Goal: Task Accomplishment & Management: Manage account settings

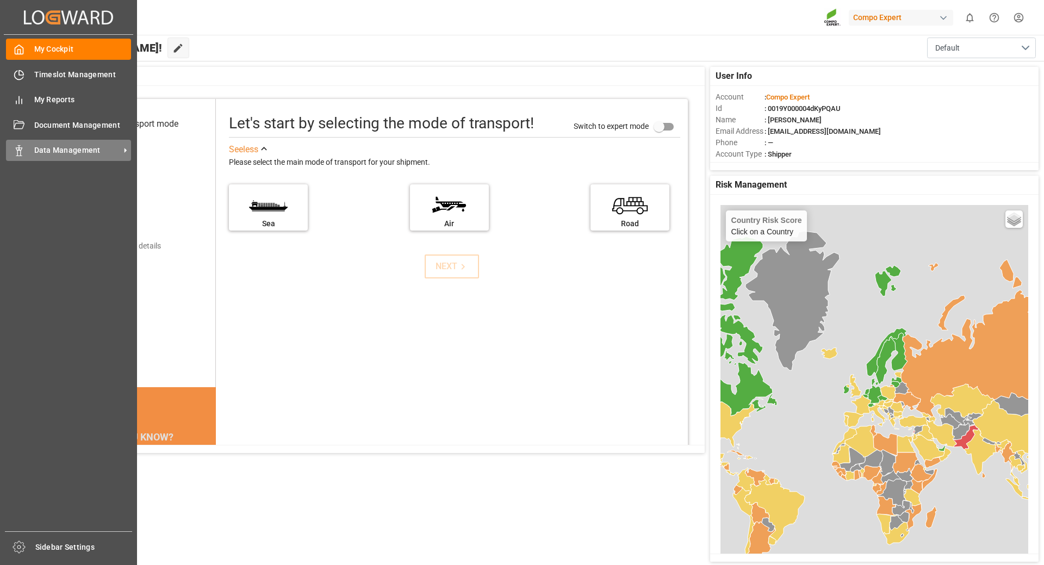
click at [71, 152] on span "Data Management" at bounding box center [77, 150] width 86 height 11
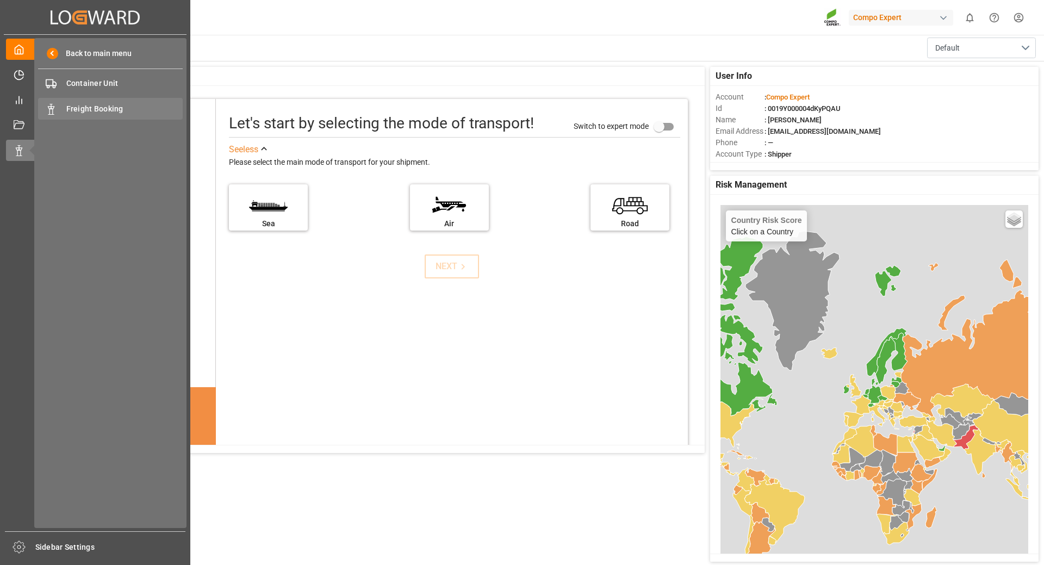
click at [92, 107] on span "Freight Booking" at bounding box center [124, 108] width 117 height 11
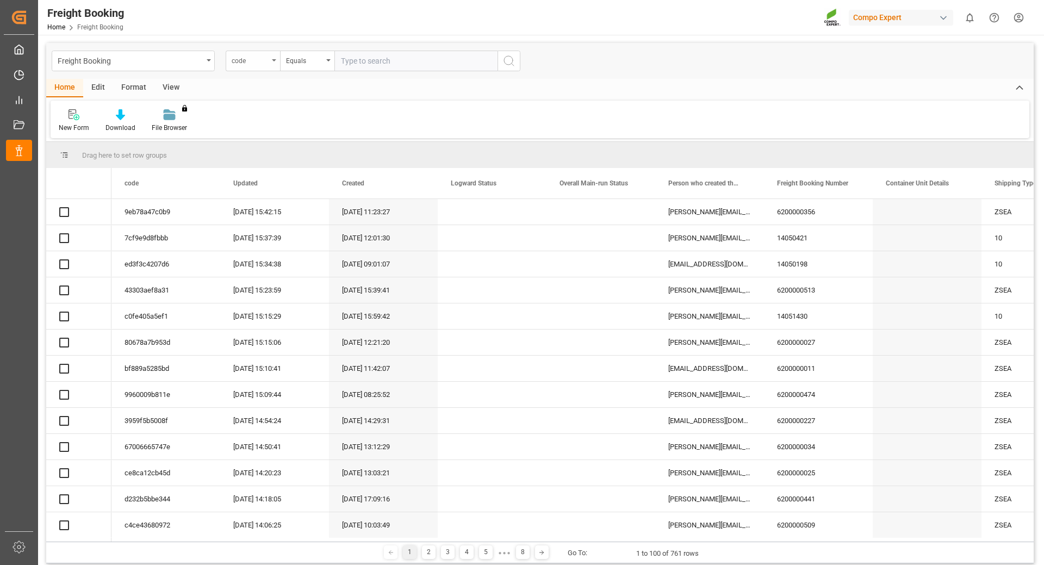
click at [272, 64] on div "code" at bounding box center [253, 61] width 54 height 21
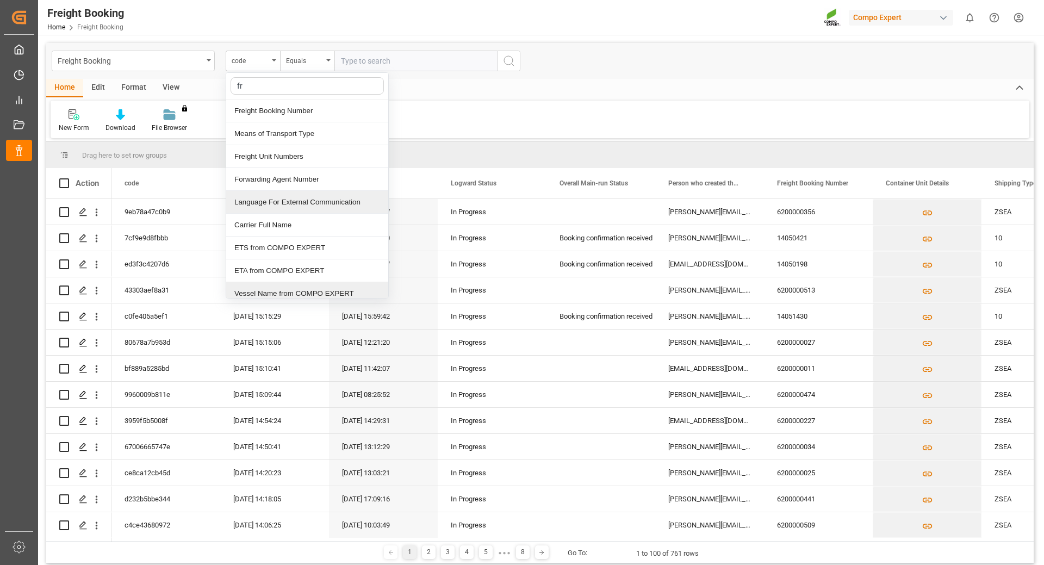
type input "fre"
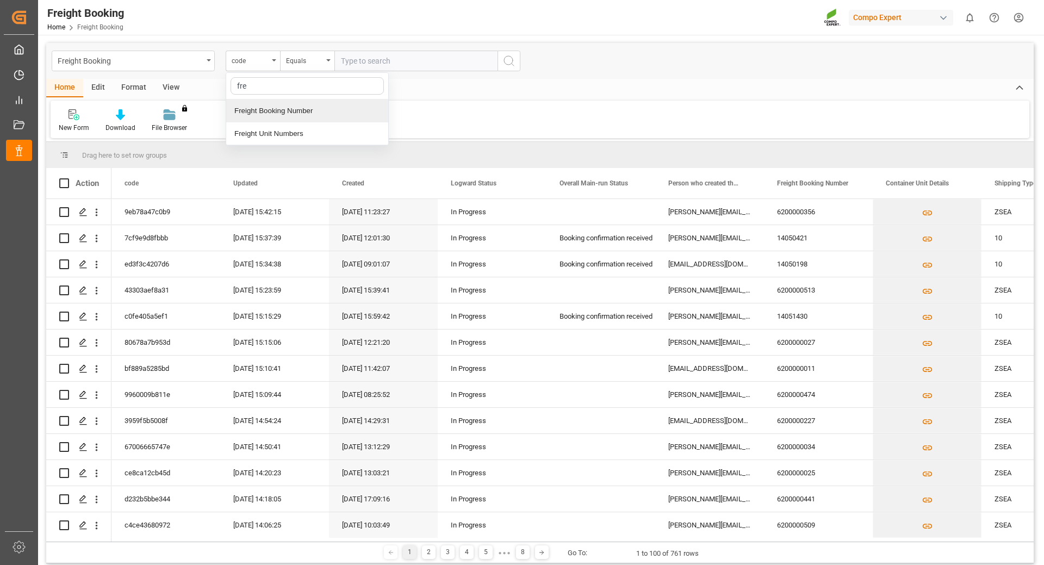
click at [262, 106] on div "Freight Booking Number" at bounding box center [307, 111] width 162 height 23
click at [357, 63] on input "text" at bounding box center [416, 61] width 163 height 21
type input "6200000477"
click at [517, 64] on button "search button" at bounding box center [509, 61] width 23 height 21
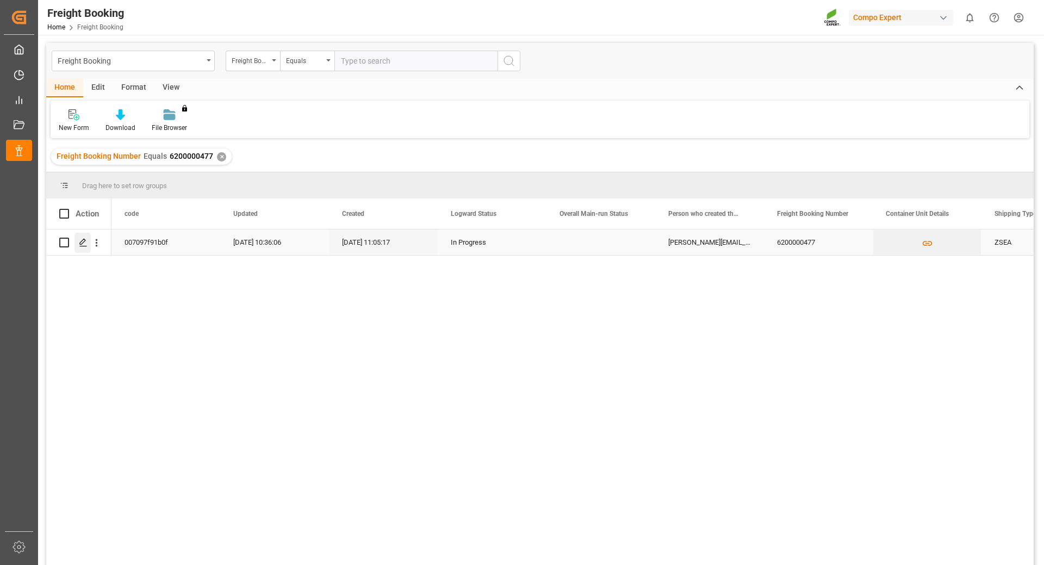
click at [85, 244] on icon "Press SPACE to select this row." at bounding box center [83, 242] width 9 height 9
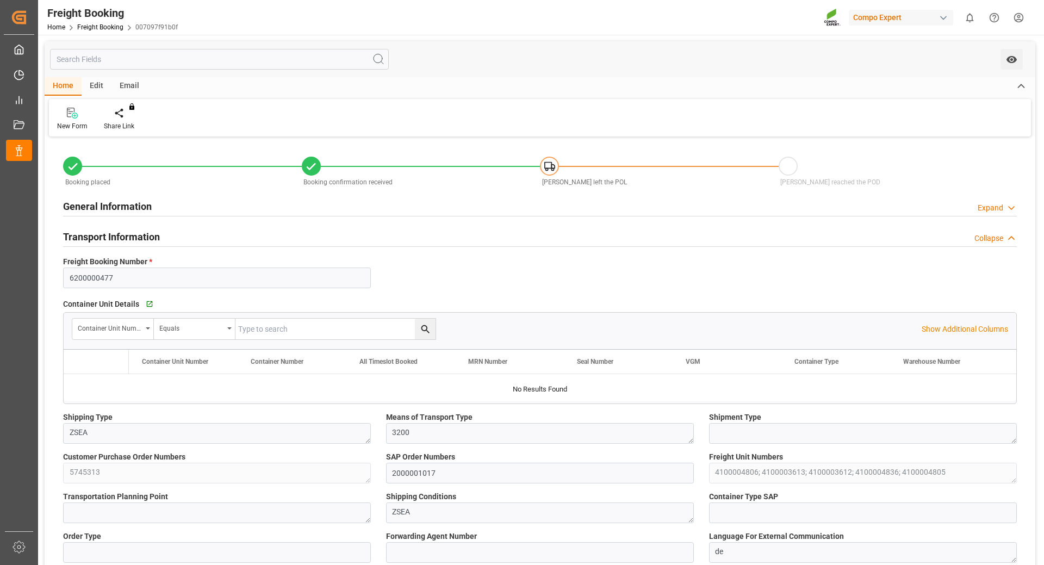
type input "[PERSON_NAME]"
type input "[PERSON_NAME] Group"
type input "9246607"
type input "BEANR"
type input "ARZAE"
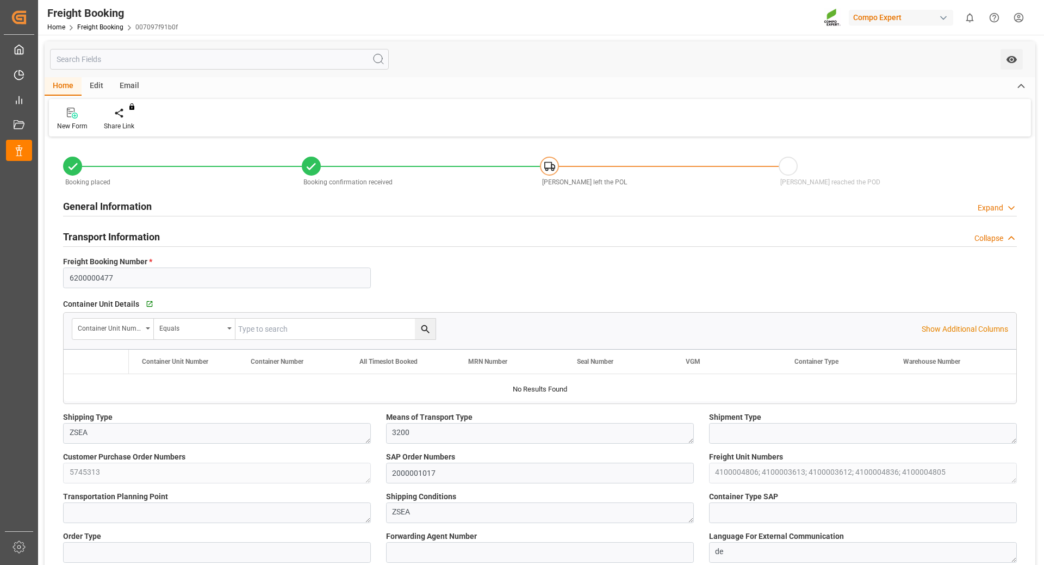
type input "0"
type input "65286"
type input "[DATE] 01:00"
type input "[DATE] 06:00"
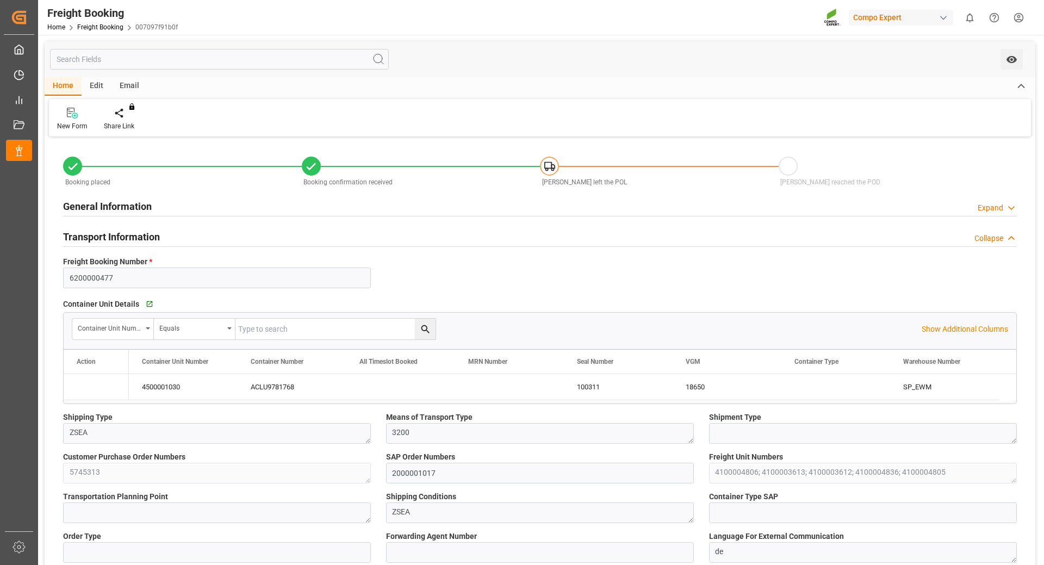
type input "[DATE] 23:00"
type input "[DATE] 16:53"
type input "[DATE] 11:05"
type input "[DATE] 11:07"
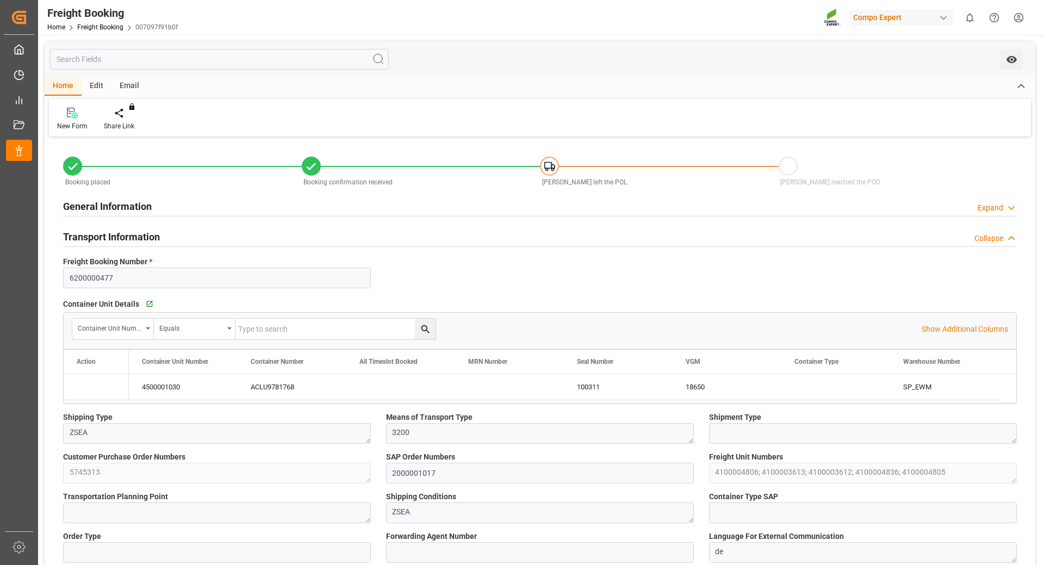
type input "[DATE] 14:13"
type input "[DATE] 17:36"
